Goal: Task Accomplishment & Management: Use online tool/utility

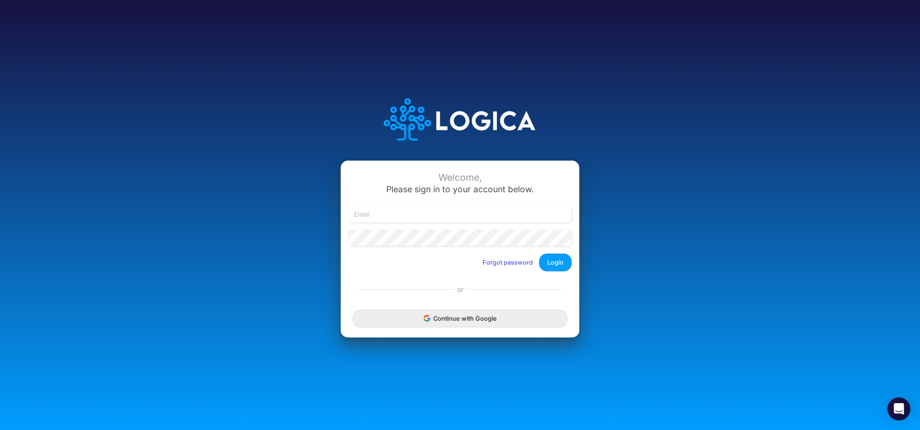
click at [388, 320] on button "Continue with Google" at bounding box center [459, 318] width 215 height 18
click at [411, 321] on button "Continue with Google" at bounding box center [459, 318] width 215 height 18
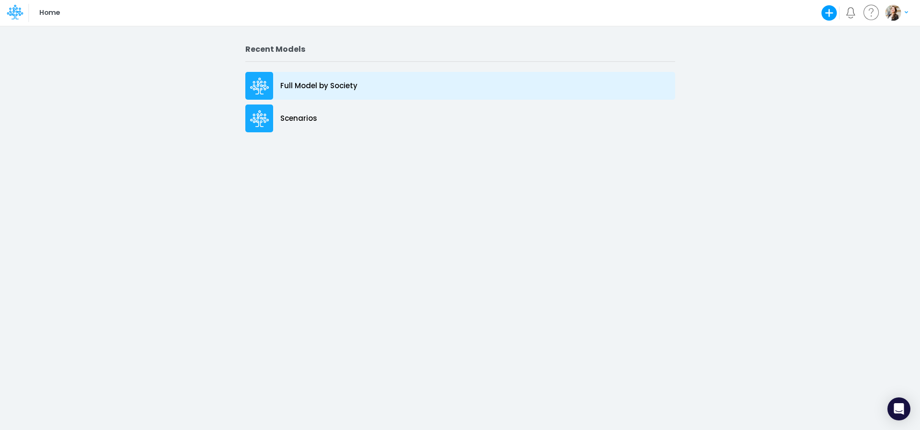
click at [337, 91] on div "Full Model by Society" at bounding box center [460, 86] width 430 height 28
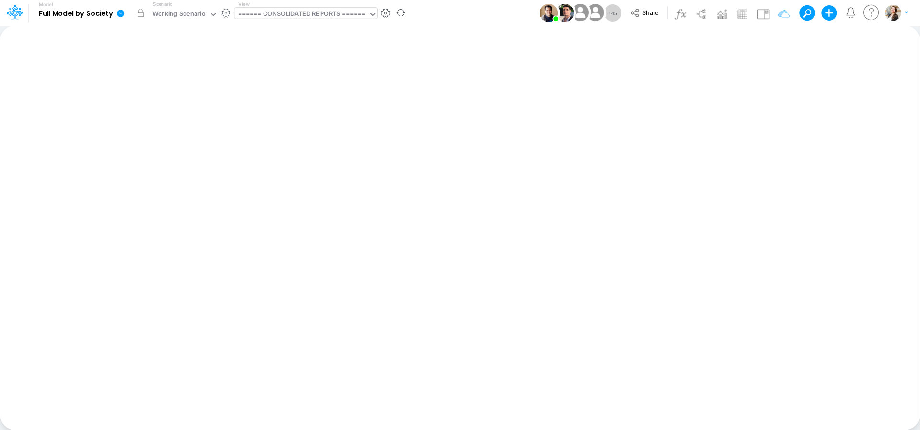
click at [299, 11] on div "====== CONSOLIDATED REPORTS ======" at bounding box center [301, 14] width 127 height 11
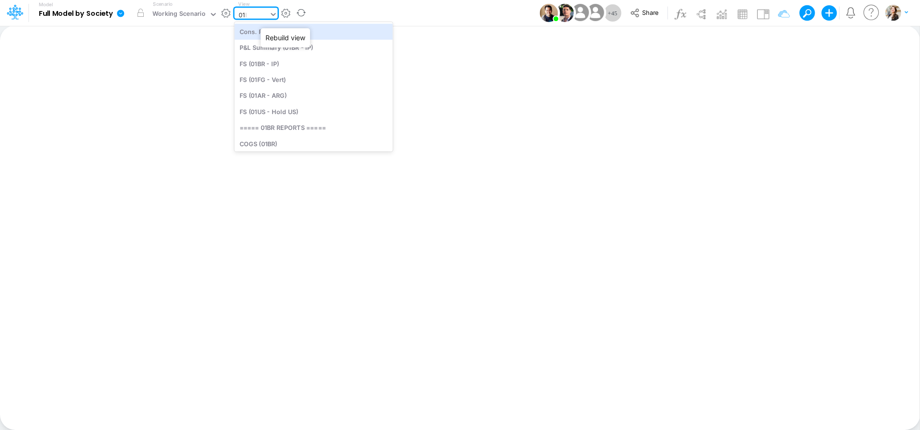
type input "01br"
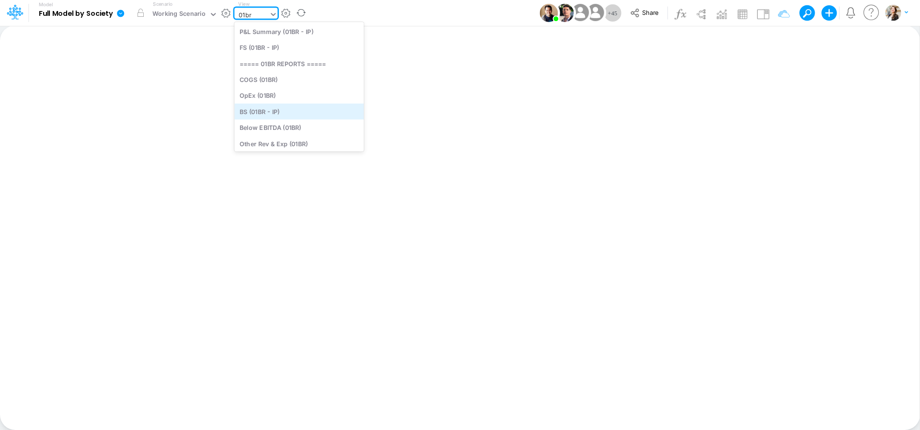
click at [293, 110] on div "BS (01BR - IP)" at bounding box center [298, 111] width 129 height 16
type input "BS (01BR - IP)"
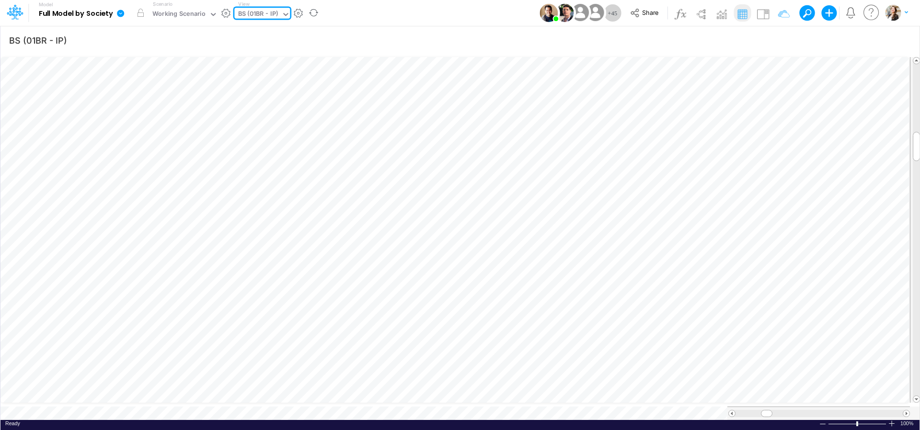
click at [122, 14] on icon at bounding box center [120, 13] width 7 height 7
click at [136, 87] on button "Export" at bounding box center [168, 84] width 102 height 16
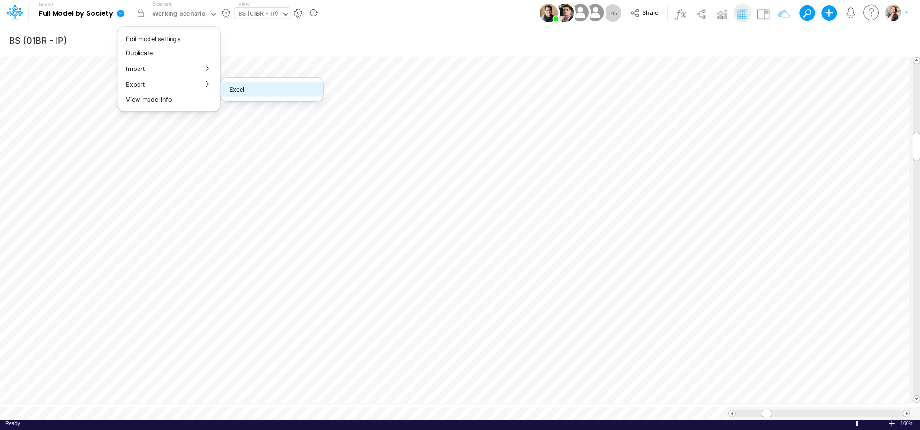
click at [255, 89] on button "Excel" at bounding box center [272, 89] width 102 height 15
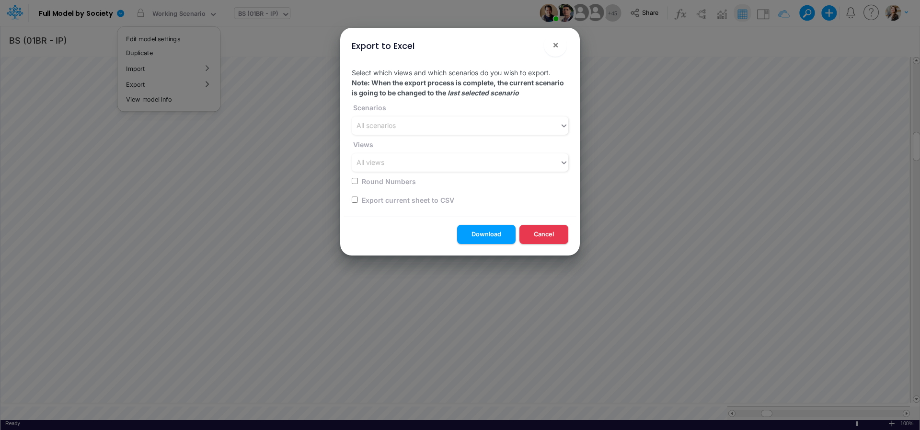
click at [432, 203] on label "Export current sheet to CSV" at bounding box center [407, 200] width 94 height 10
click at [353, 201] on input "checkbox" at bounding box center [355, 199] width 6 height 6
checkbox input "true"
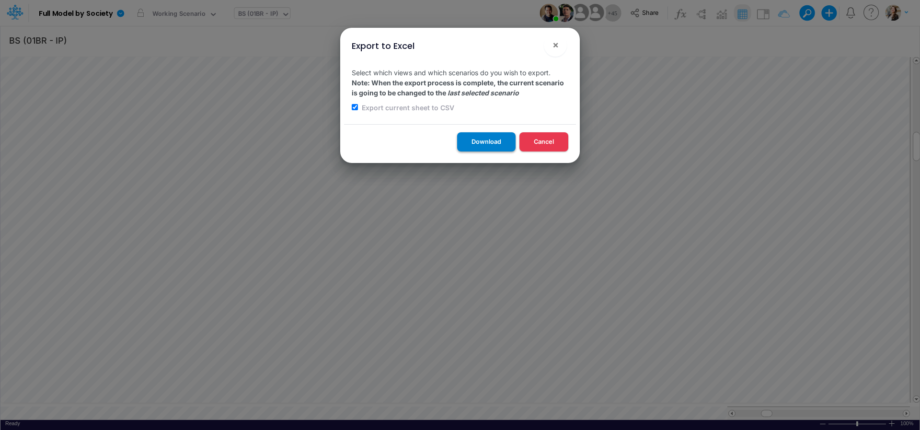
click at [479, 139] on button "Download" at bounding box center [486, 141] width 58 height 19
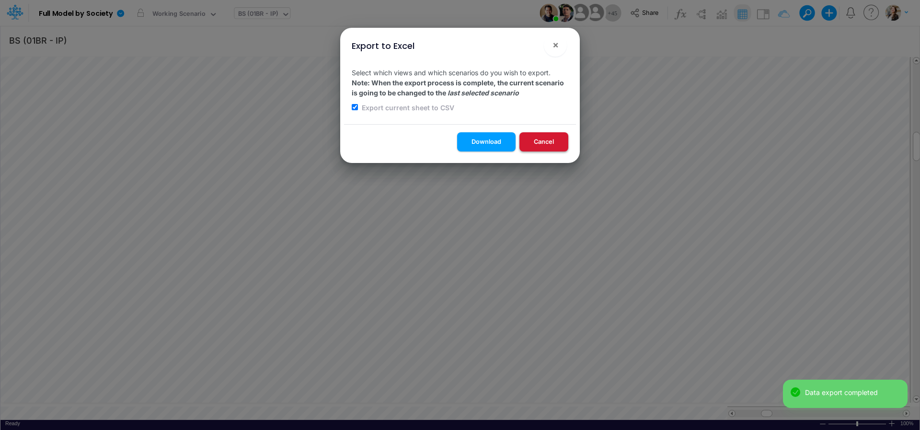
click at [549, 144] on button "Cancel" at bounding box center [543, 141] width 49 height 19
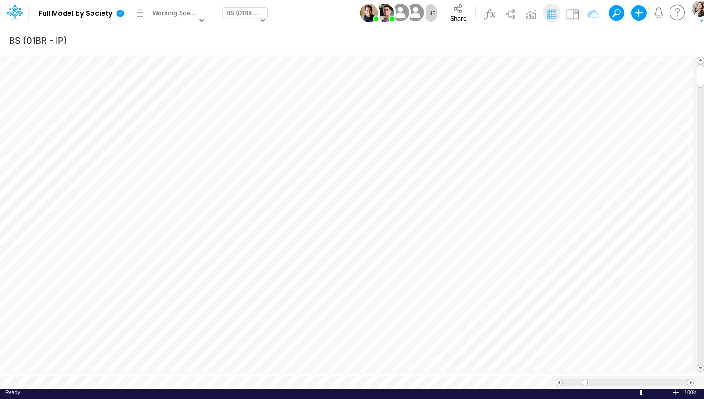
click at [240, 16] on div "BS (01BR - IP)" at bounding box center [243, 14] width 32 height 11
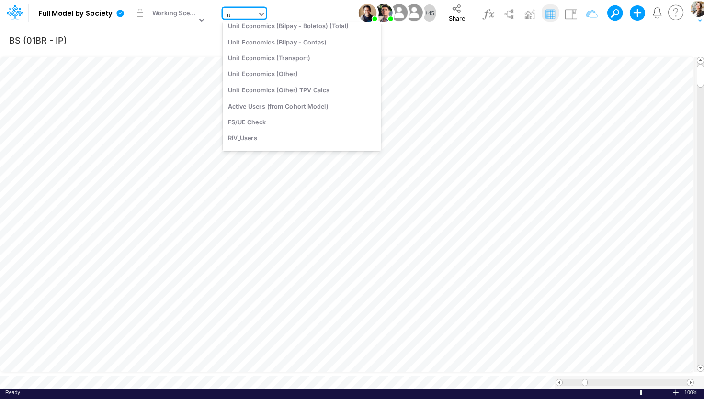
scroll to position [166, 0]
type input "usg"
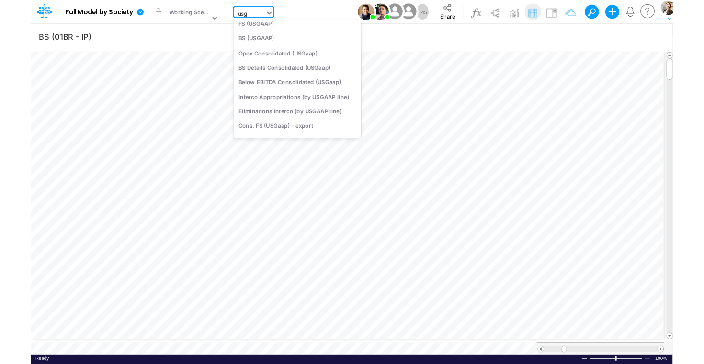
scroll to position [41, 0]
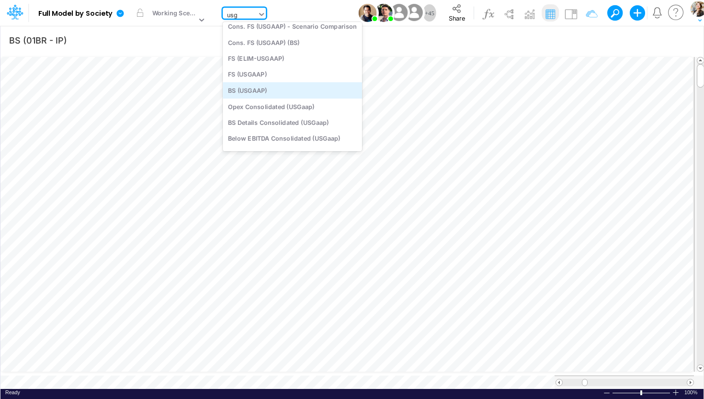
click at [250, 91] on div "BS (USGAAP)" at bounding box center [292, 90] width 139 height 16
type input "BS (USGAAP) - Detailed"
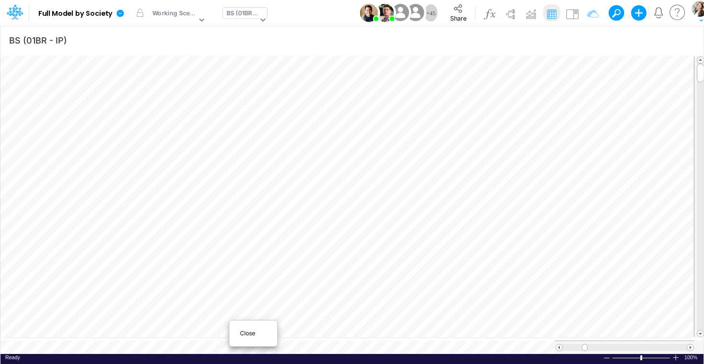
scroll to position [0, 0]
click at [241, 334] on span "Close" at bounding box center [253, 333] width 26 height 9
type input "BS (USGAAP) - Detailed"
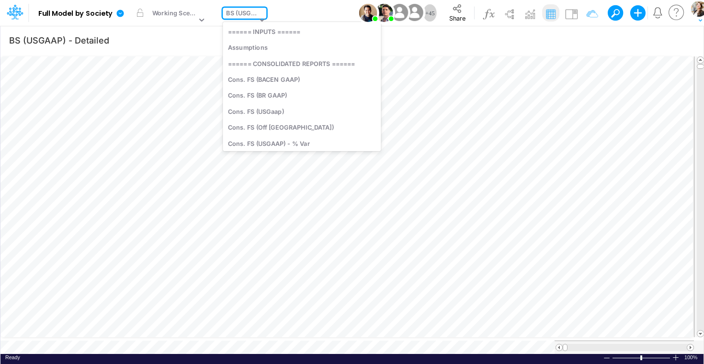
click at [235, 17] on div "BS (USGAAP)" at bounding box center [241, 14] width 31 height 11
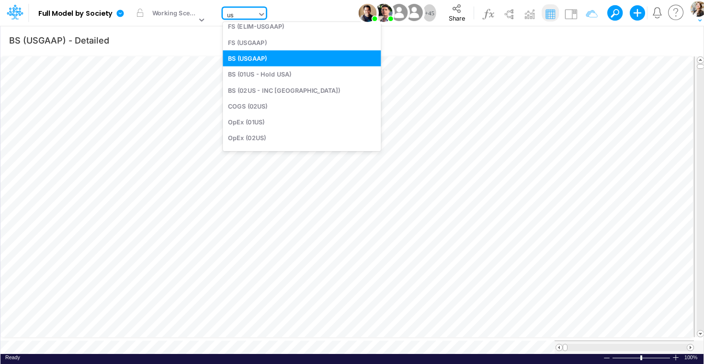
type input "usg"
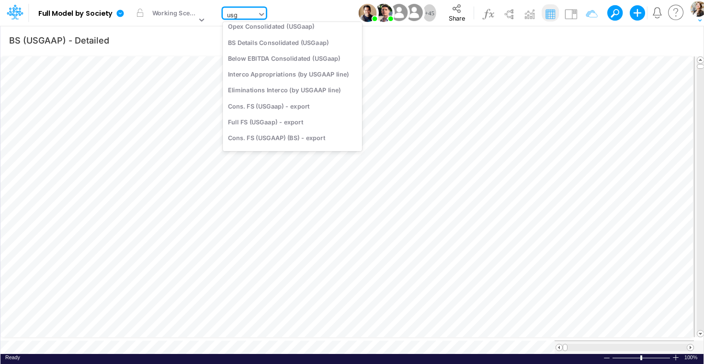
scroll to position [77, 0]
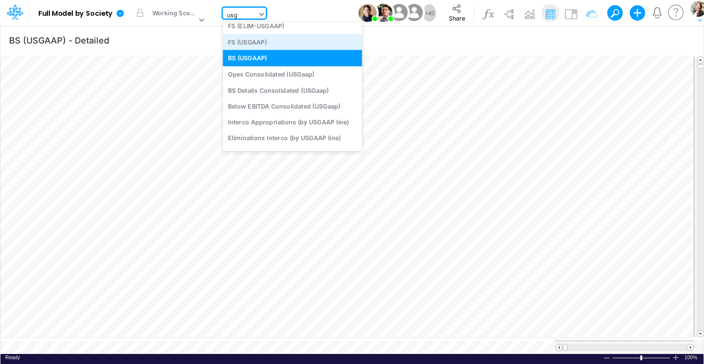
click at [250, 44] on div "FS (USGAAP)" at bounding box center [292, 42] width 139 height 16
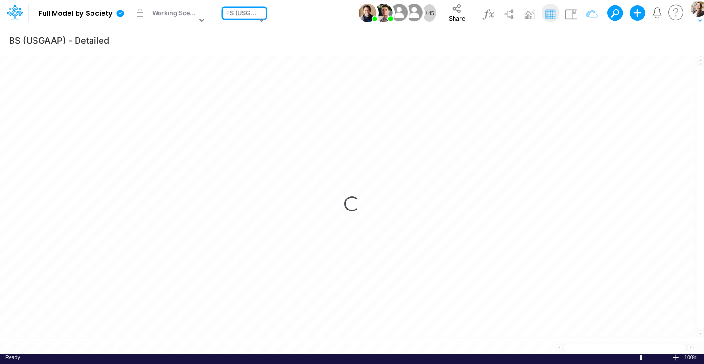
type input "Financial Statements - Consolidated"
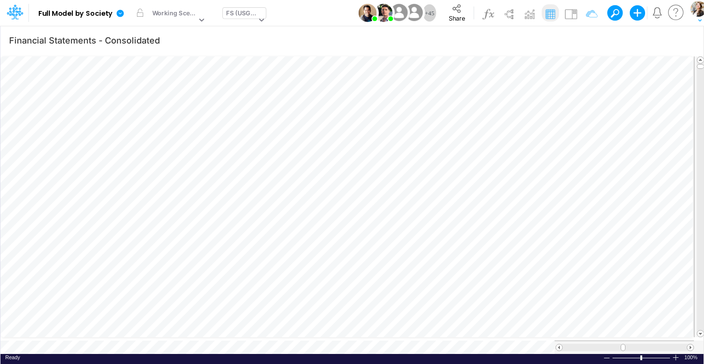
scroll to position [4, 31]
drag, startPoint x: 700, startPoint y: 71, endPoint x: 700, endPoint y: 181, distance: 109.7
click at [700, 181] on span at bounding box center [700, 184] width 6 height 6
click at [234, 15] on div "FS (USGAAP)" at bounding box center [241, 14] width 30 height 11
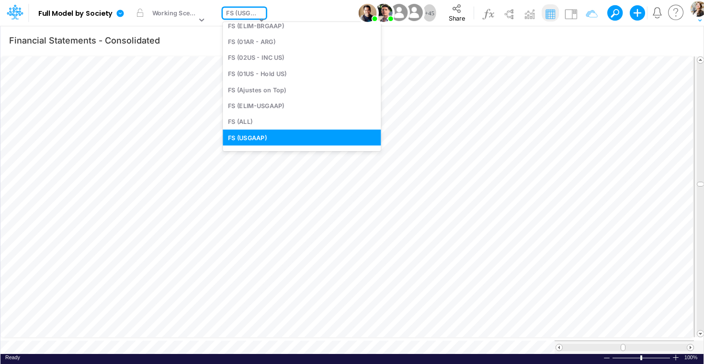
scroll to position [0, 0]
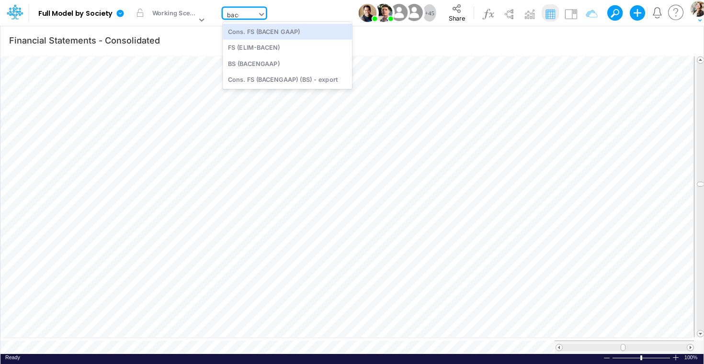
type input "bacen"
click at [265, 33] on div "Cons. FS (BACEN GAAP)" at bounding box center [287, 31] width 129 height 16
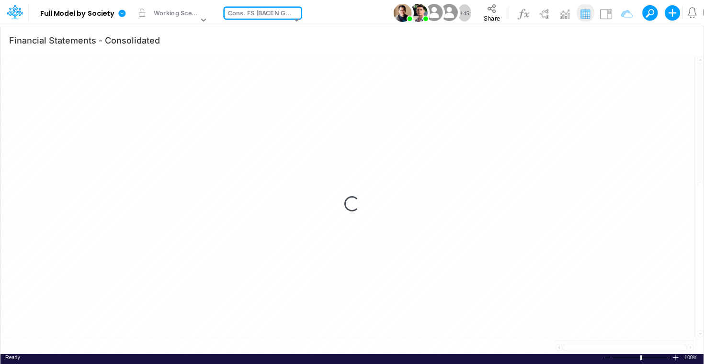
type input "Consolidated FS - BACENGAAP"
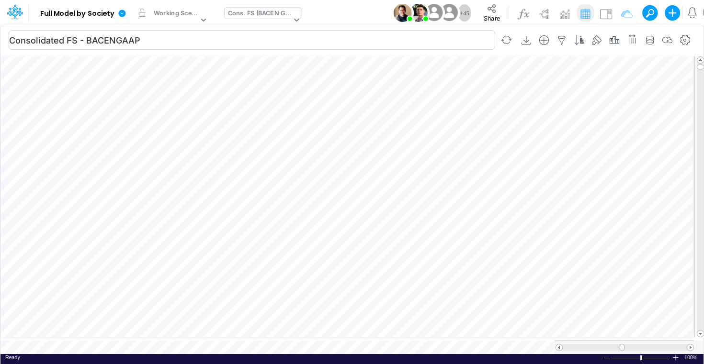
scroll to position [4, 31]
drag, startPoint x: 701, startPoint y: 70, endPoint x: 701, endPoint y: 256, distance: 186.3
click at [701, 256] on span at bounding box center [700, 259] width 6 height 6
drag, startPoint x: 699, startPoint y: 256, endPoint x: 704, endPoint y: 289, distance: 33.9
drag, startPoint x: 701, startPoint y: 289, endPoint x: 702, endPoint y: 191, distance: 98.2
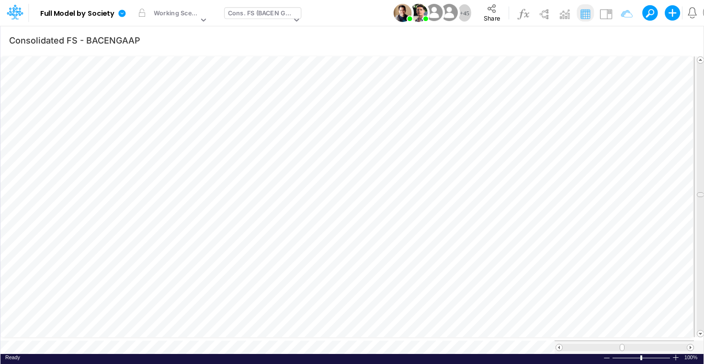
click at [702, 192] on span at bounding box center [700, 195] width 6 height 6
drag, startPoint x: 700, startPoint y: 192, endPoint x: 704, endPoint y: 197, distance: 6.8
click at [511, 238] on icon "button" at bounding box center [514, 239] width 14 height 10
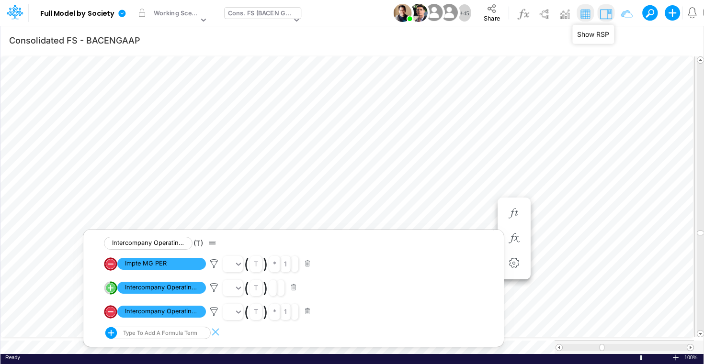
click at [605, 13] on img at bounding box center [605, 13] width 15 height 15
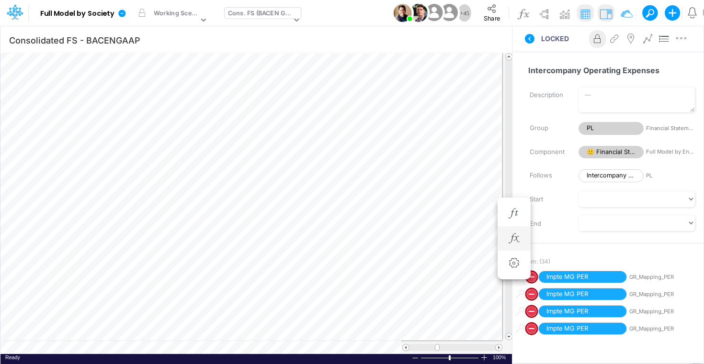
scroll to position [4, 32]
click at [461, 246] on button "button" at bounding box center [457, 238] width 18 height 19
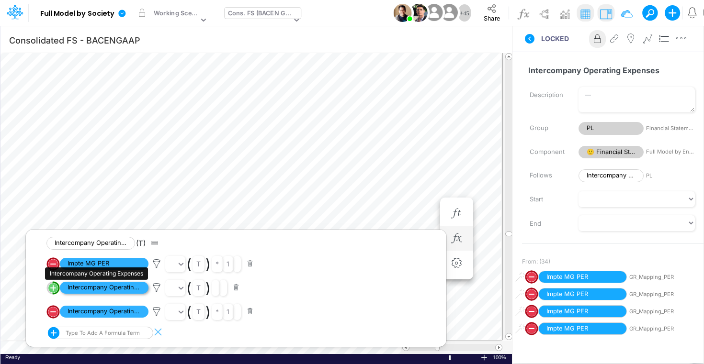
click at [131, 290] on span "Intercompany Operating Expenses" at bounding box center [104, 288] width 89 height 12
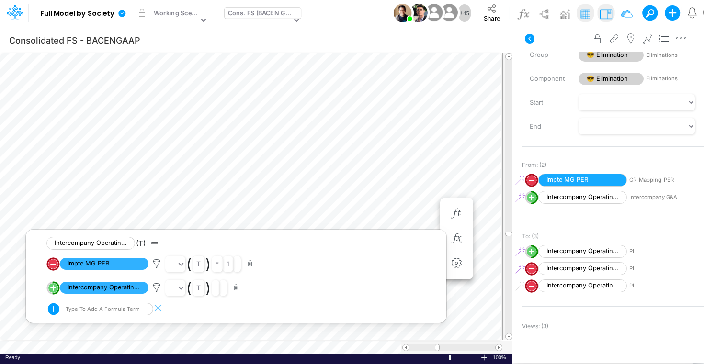
scroll to position [74, 0]
click at [266, 16] on div "Cons. FS (BACEN GAAP)" at bounding box center [259, 14] width 63 height 11
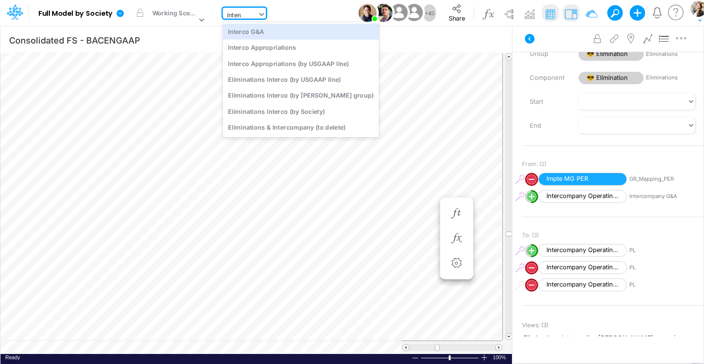
type input "interco"
click at [261, 32] on div "Interco G&A" at bounding box center [301, 31] width 156 height 16
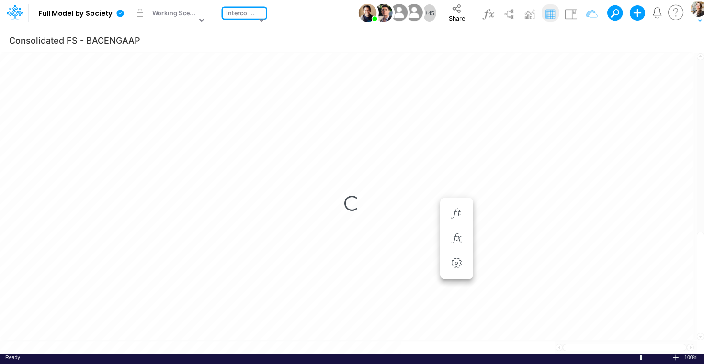
type input "Intercos G&A"
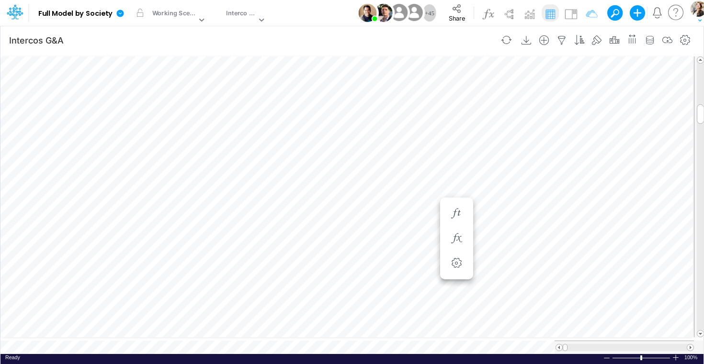
scroll to position [4, 18]
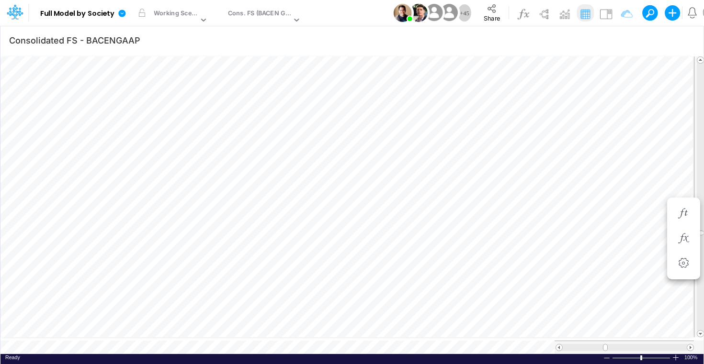
scroll to position [4, 30]
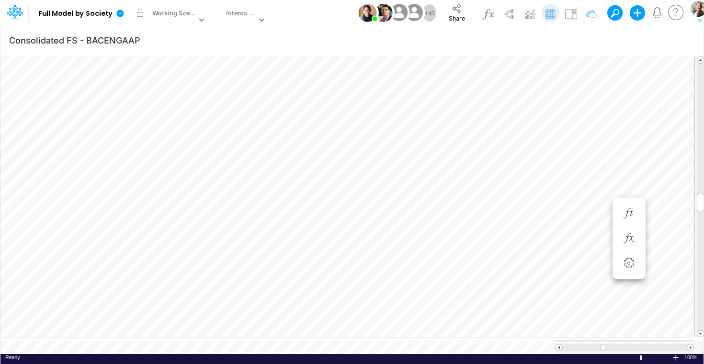
type input "Intercos G&A"
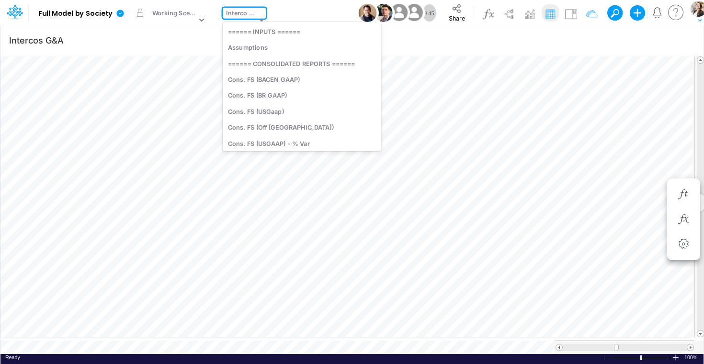
click at [255, 15] on div "Interco G&A" at bounding box center [241, 14] width 30 height 11
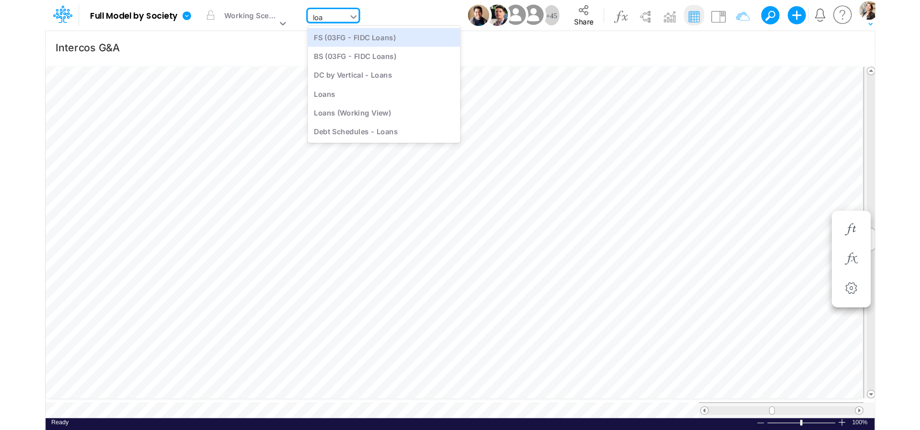
scroll to position [0, 0]
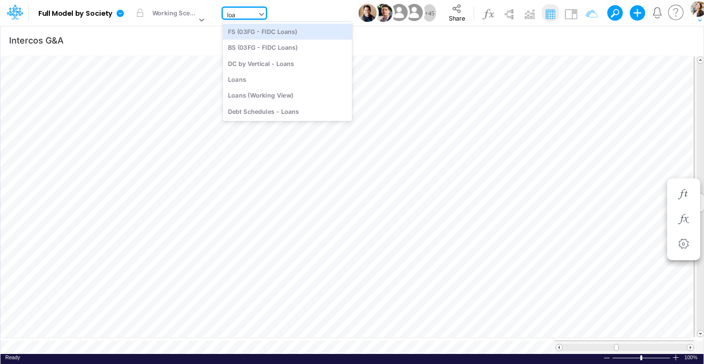
type input "loan"
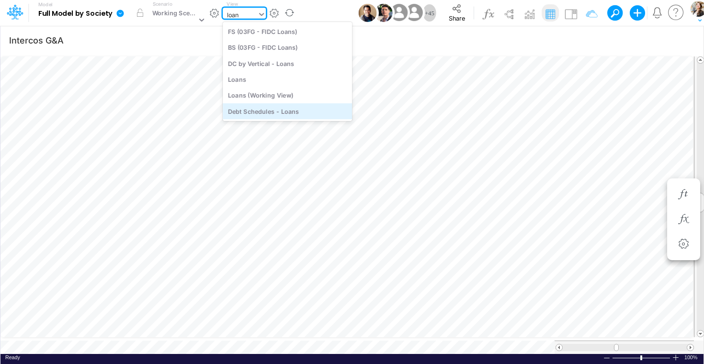
click at [258, 113] on div "Debt Schedules - Loans" at bounding box center [287, 111] width 129 height 16
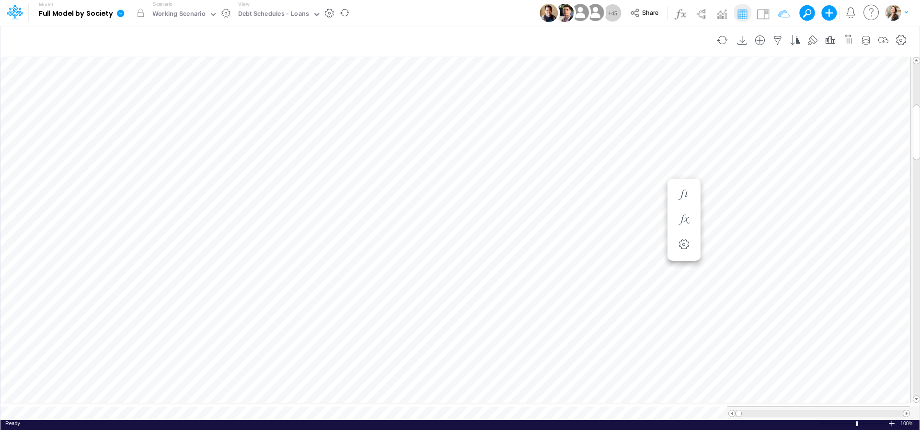
scroll to position [4, 2]
click at [778, 40] on icon "button" at bounding box center [777, 40] width 14 height 10
select select "notEqual"
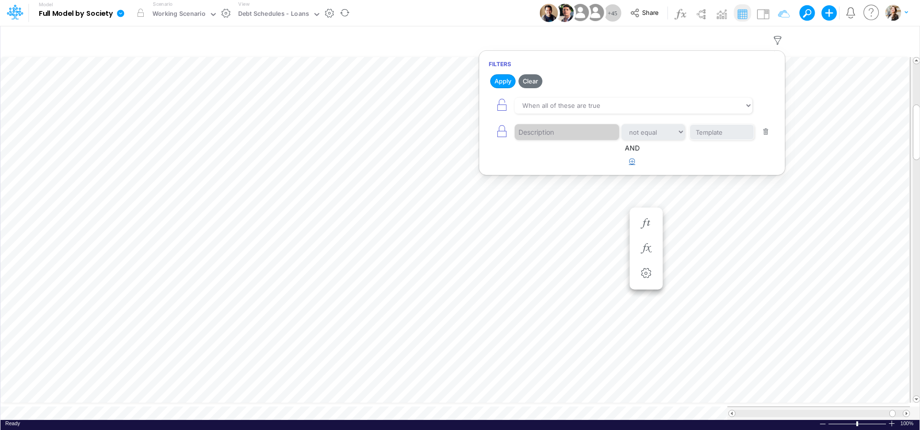
click at [632, 163] on icon "button" at bounding box center [632, 161] width 6 height 6
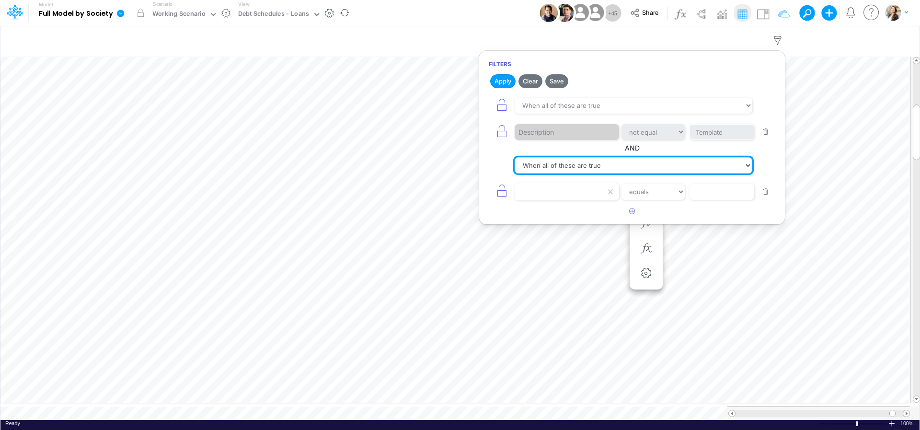
click option "When all of these are true" at bounding box center [0, 0] width 0 height 0
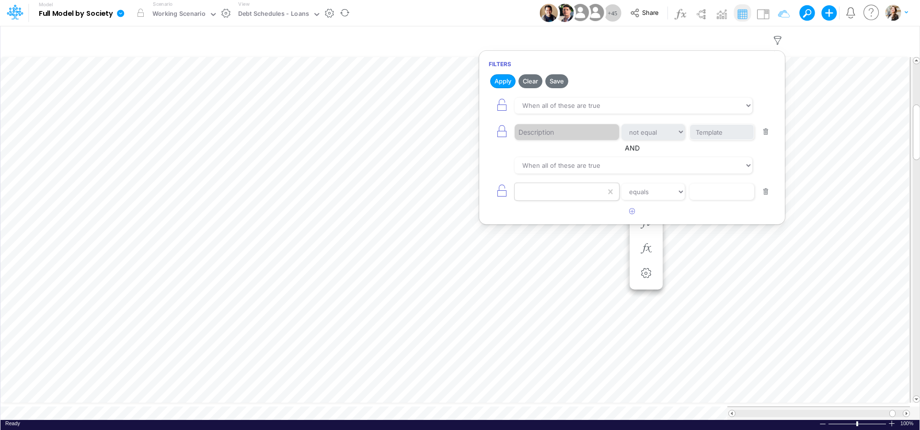
click at [566, 194] on div at bounding box center [559, 191] width 91 height 16
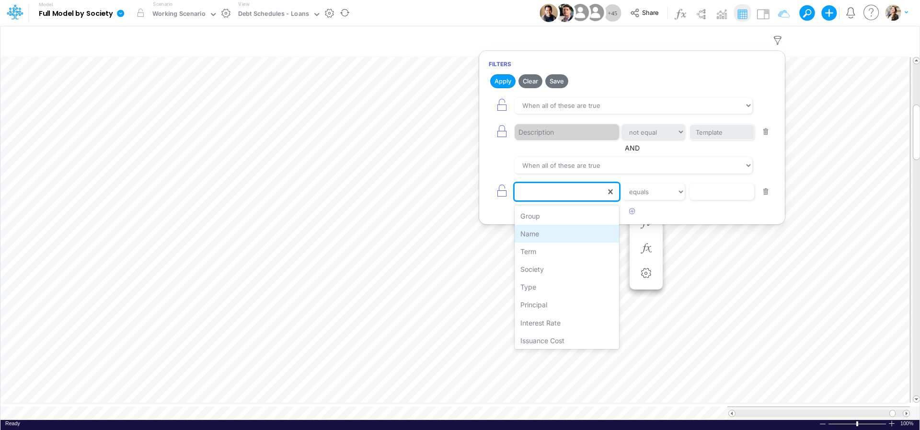
click at [553, 237] on div "Name" at bounding box center [566, 234] width 104 height 18
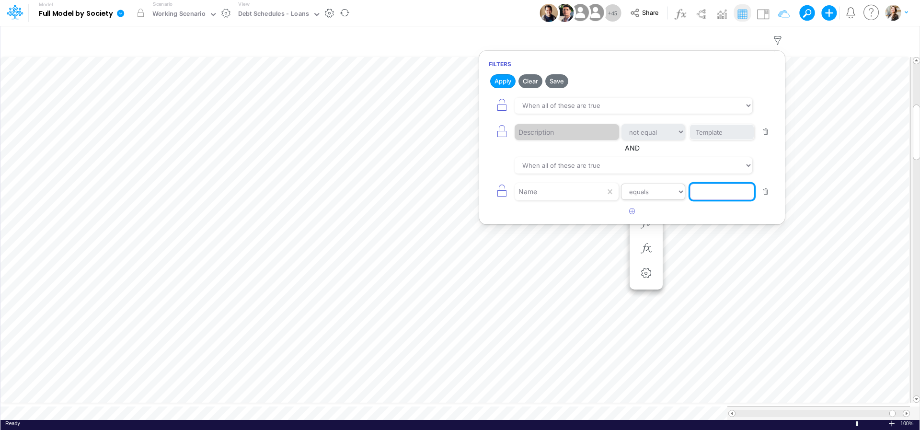
drag, startPoint x: 698, startPoint y: 194, endPoint x: 670, endPoint y: 195, distance: 28.8
click at [698, 194] on input "text" at bounding box center [722, 191] width 64 height 16
select select "contains"
click option "contains" at bounding box center [0, 0] width 0 height 0
click at [700, 196] on input "text" at bounding box center [721, 191] width 65 height 16
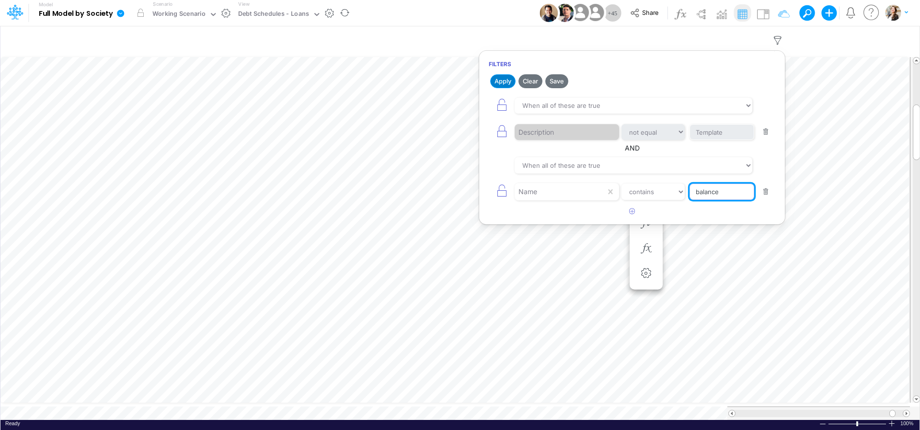
type input "balance"
click at [501, 86] on button "Apply" at bounding box center [502, 81] width 25 height 14
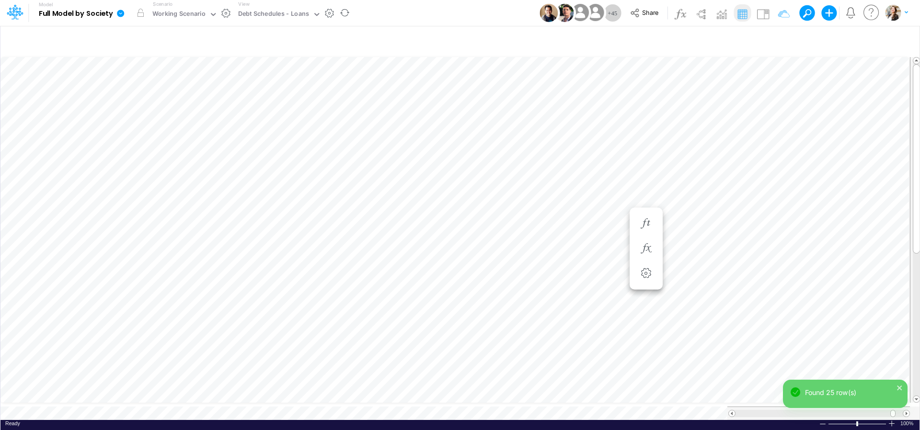
scroll to position [4, 29]
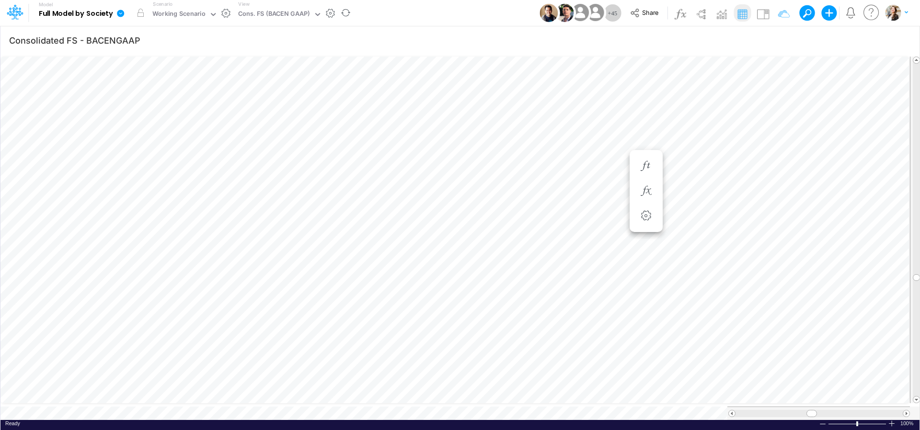
scroll to position [4, 30]
type input "BS (USGAAP) - Detailed"
